Goal: Information Seeking & Learning: Compare options

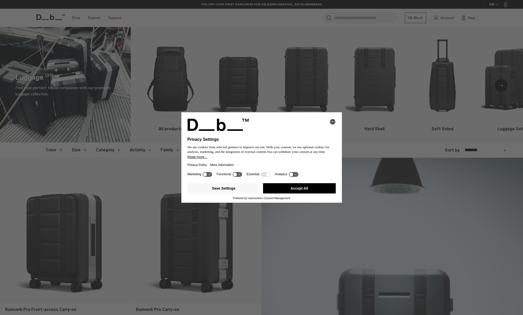
click at [322, 190] on button "Accept All" at bounding box center [299, 188] width 73 height 10
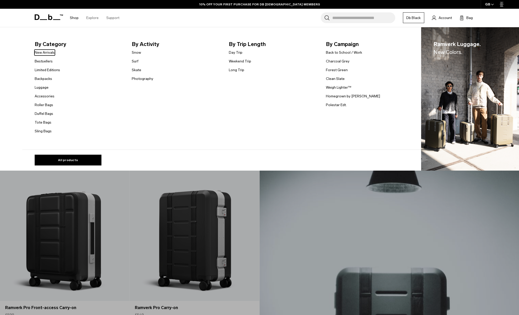
click at [47, 44] on span "By Category" at bounding box center [79, 44] width 89 height 8
click at [46, 55] on link "New Arrivals" at bounding box center [45, 52] width 20 height 5
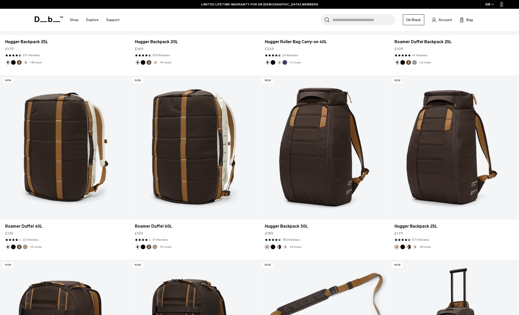
scroll to position [1647, 0]
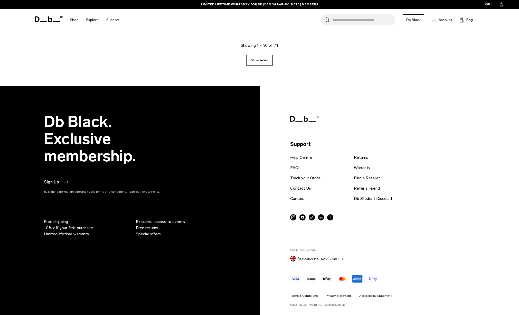
click at [257, 62] on link "Show more" at bounding box center [259, 60] width 26 height 11
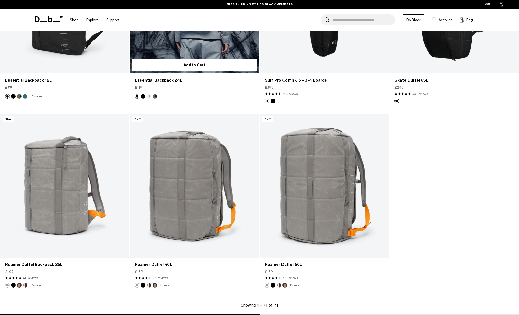
scroll to position [3346, 0]
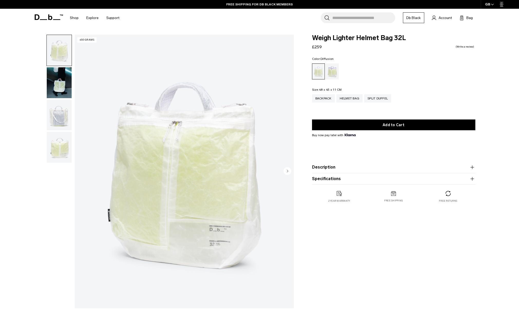
click at [58, 83] on img "button" at bounding box center [59, 82] width 25 height 31
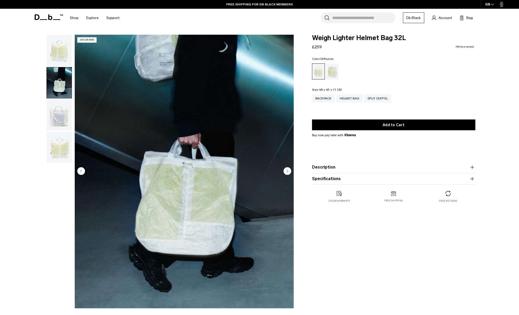
click at [60, 102] on img "button" at bounding box center [59, 115] width 25 height 31
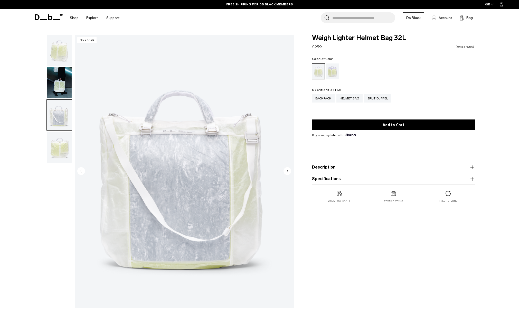
click at [62, 134] on img "button" at bounding box center [59, 147] width 25 height 31
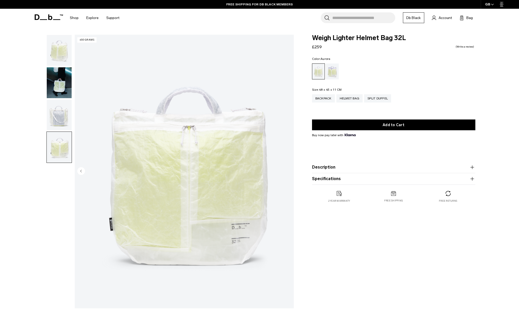
click at [331, 72] on div "Aurora" at bounding box center [332, 71] width 13 height 16
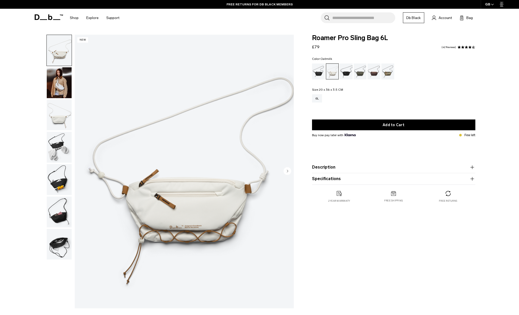
click at [58, 78] on img "button" at bounding box center [59, 82] width 25 height 31
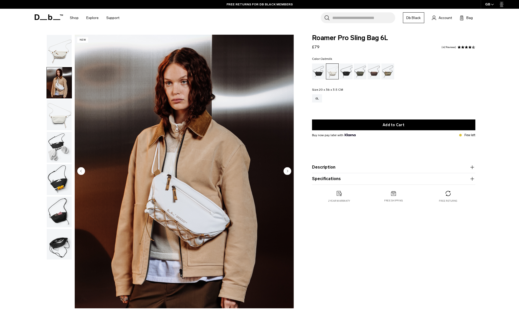
click at [59, 115] on img "button" at bounding box center [59, 115] width 25 height 31
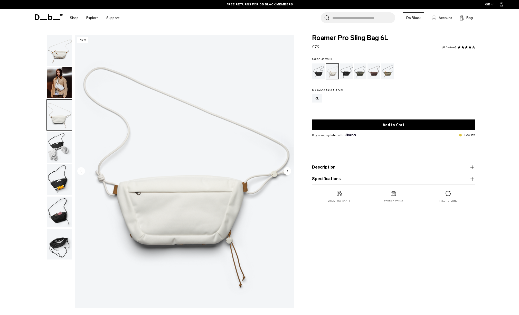
click at [61, 152] on img "button" at bounding box center [59, 147] width 25 height 31
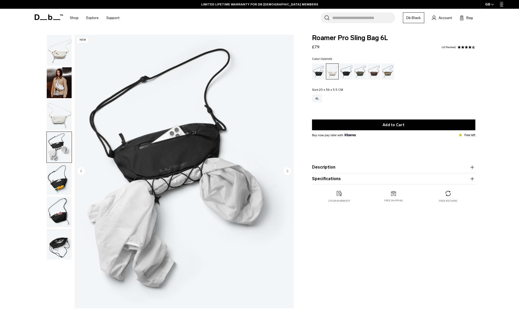
click at [61, 179] on img "button" at bounding box center [59, 179] width 25 height 31
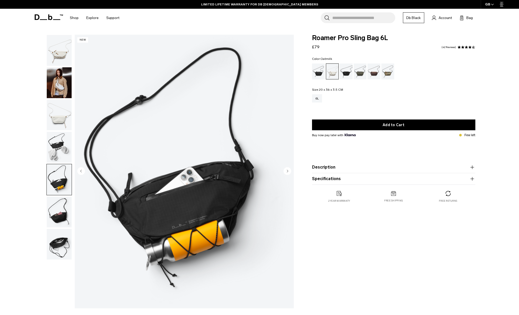
click at [63, 207] on img "button" at bounding box center [59, 212] width 25 height 31
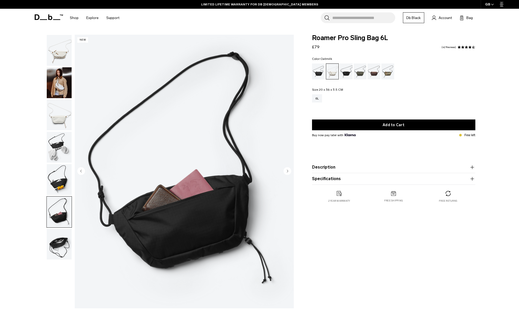
click at [61, 241] on img "button" at bounding box center [59, 244] width 25 height 31
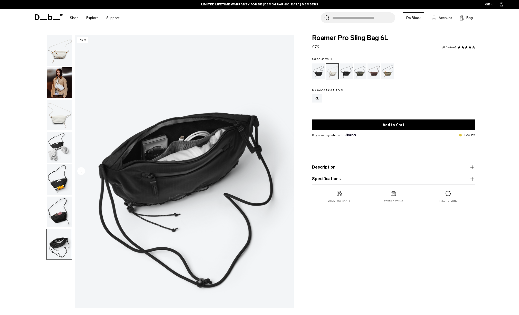
click at [64, 53] on img "button" at bounding box center [59, 50] width 25 height 31
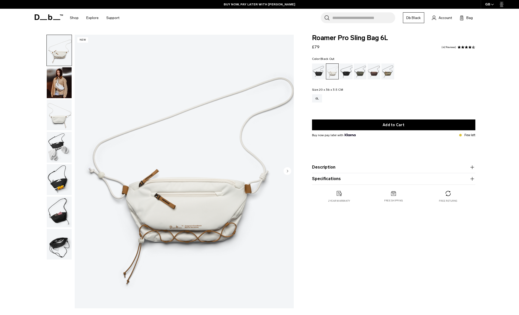
click at [315, 74] on div "Black Out" at bounding box center [318, 71] width 13 height 16
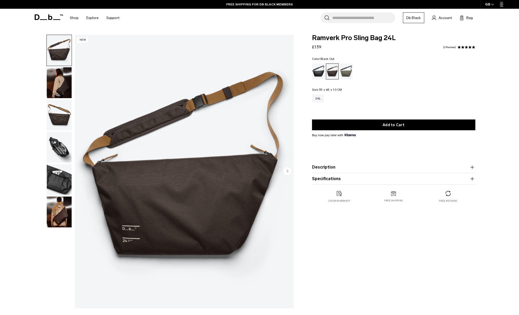
click at [313, 72] on div "Black Out" at bounding box center [318, 71] width 13 height 16
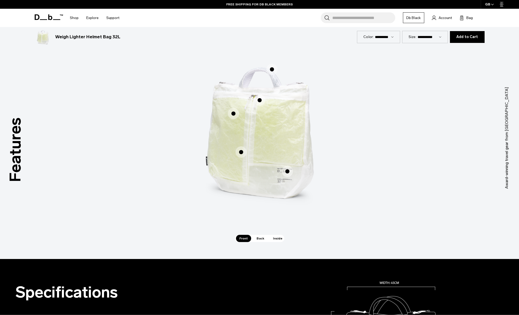
scroll to position [306, 0]
click at [229, 113] on span "1 / 3" at bounding box center [233, 113] width 11 height 11
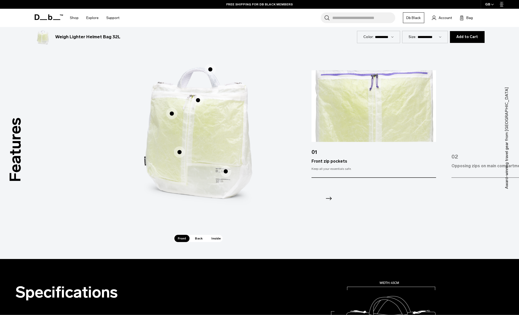
click at [195, 103] on span "1 / 3" at bounding box center [197, 100] width 11 height 11
click at [209, 66] on span "1 / 3" at bounding box center [210, 69] width 11 height 11
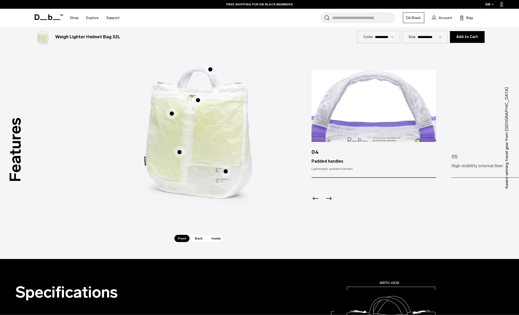
click at [225, 176] on span "1 / 3" at bounding box center [225, 171] width 11 height 11
click at [224, 172] on span "1 / 3" at bounding box center [225, 171] width 11 height 11
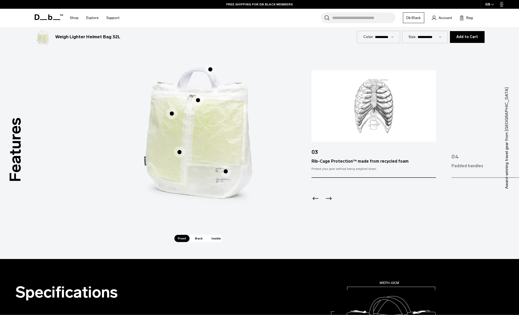
click at [178, 154] on span "1 / 3" at bounding box center [179, 151] width 11 height 11
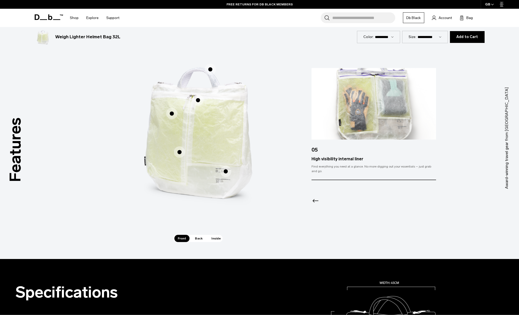
click at [227, 175] on span "1 / 3" at bounding box center [225, 171] width 11 height 11
click at [225, 172] on span "1 / 3" at bounding box center [225, 171] width 11 height 11
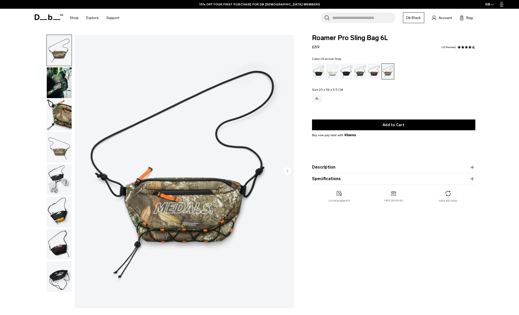
click at [345, 74] on div "Charcoal Grey" at bounding box center [346, 71] width 13 height 16
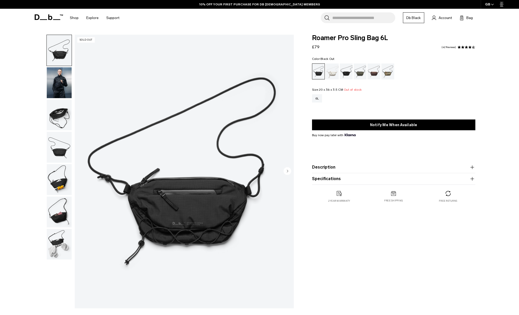
click at [331, 73] on div "Oatmilk" at bounding box center [332, 71] width 13 height 16
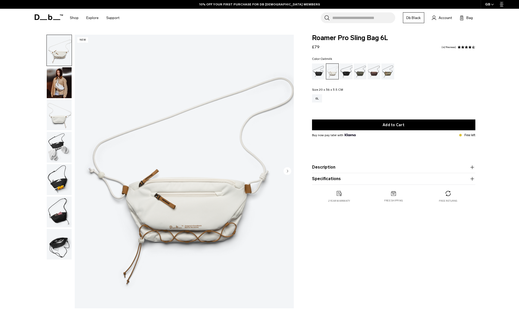
click at [199, 212] on img "1 / 7" at bounding box center [184, 172] width 219 height 274
click at [288, 172] on circle "Next slide" at bounding box center [288, 171] width 8 height 8
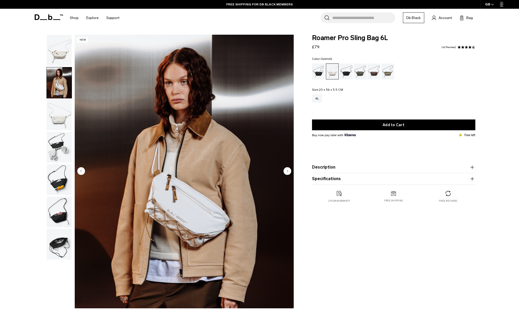
click at [288, 172] on circle "Next slide" at bounding box center [288, 171] width 8 height 8
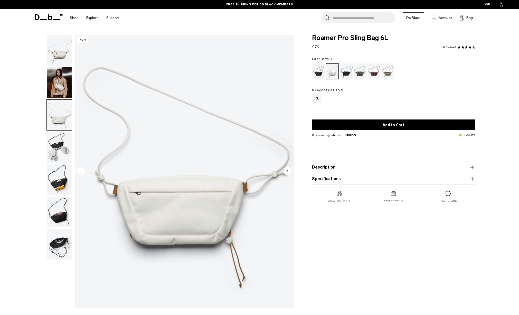
click at [288, 172] on circle "Next slide" at bounding box center [288, 171] width 8 height 8
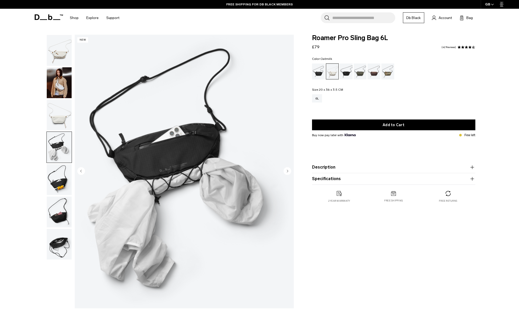
click at [288, 172] on circle "Next slide" at bounding box center [288, 171] width 8 height 8
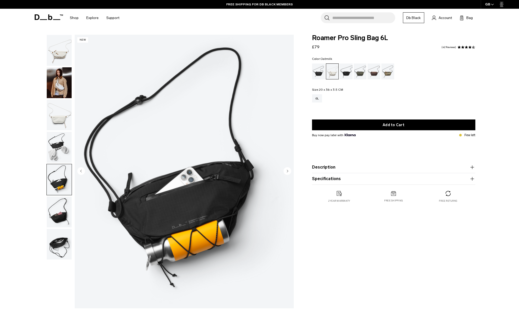
click at [288, 172] on circle "Next slide" at bounding box center [288, 171] width 8 height 8
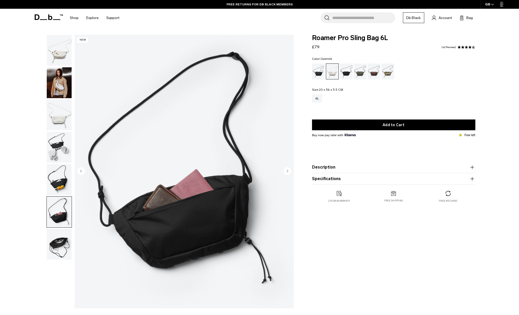
click at [288, 172] on circle "Next slide" at bounding box center [288, 171] width 8 height 8
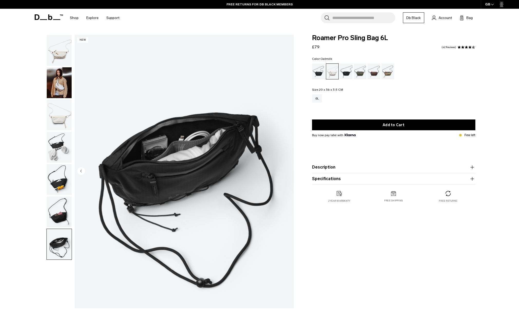
click at [287, 172] on img "7 / 7" at bounding box center [184, 172] width 219 height 274
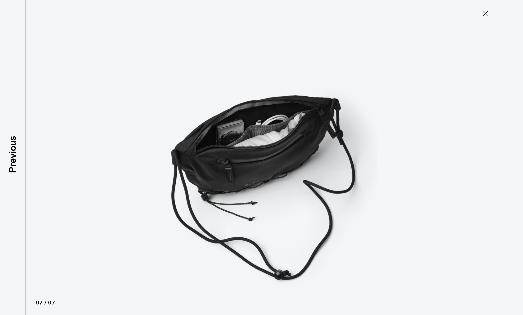
click at [287, 172] on img at bounding box center [261, 157] width 231 height 315
